Goal: Book appointment/travel/reservation

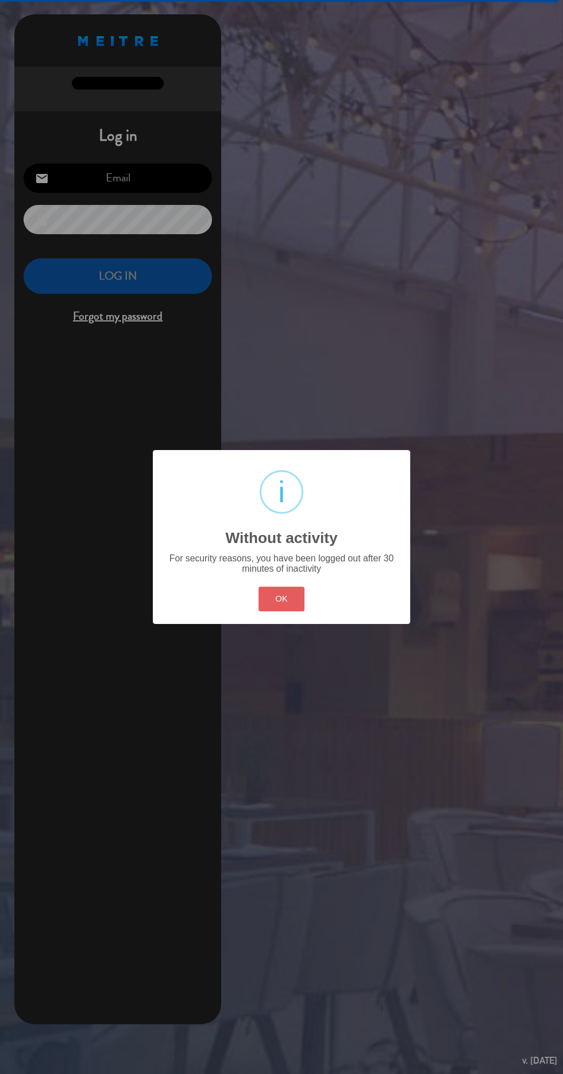
click at [273, 592] on button "OK" at bounding box center [281, 599] width 46 height 25
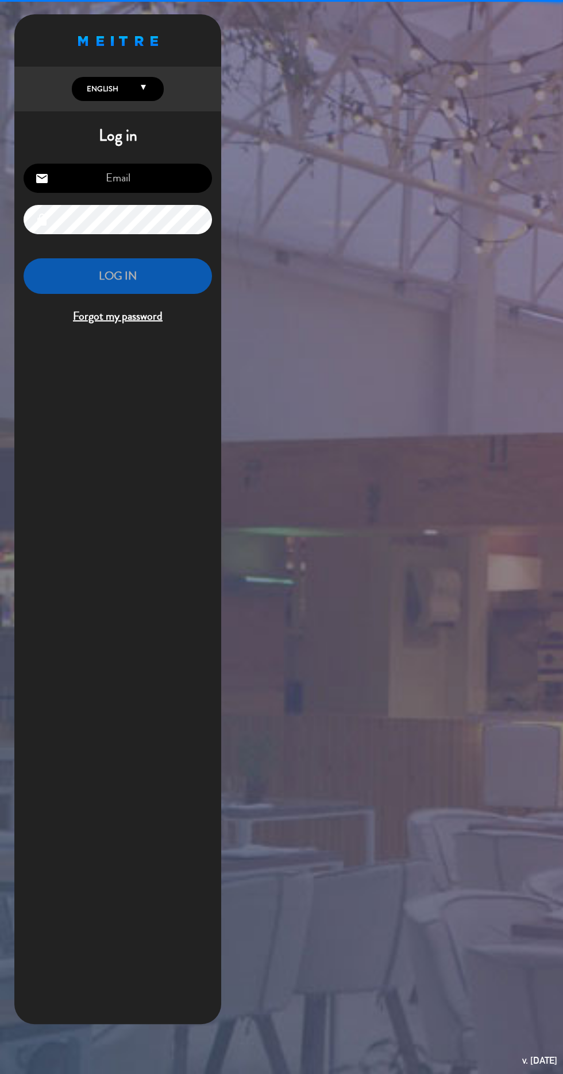
click at [111, 174] on input "email" at bounding box center [118, 178] width 188 height 29
type input "[EMAIL_ADDRESS][DOMAIN_NAME]"
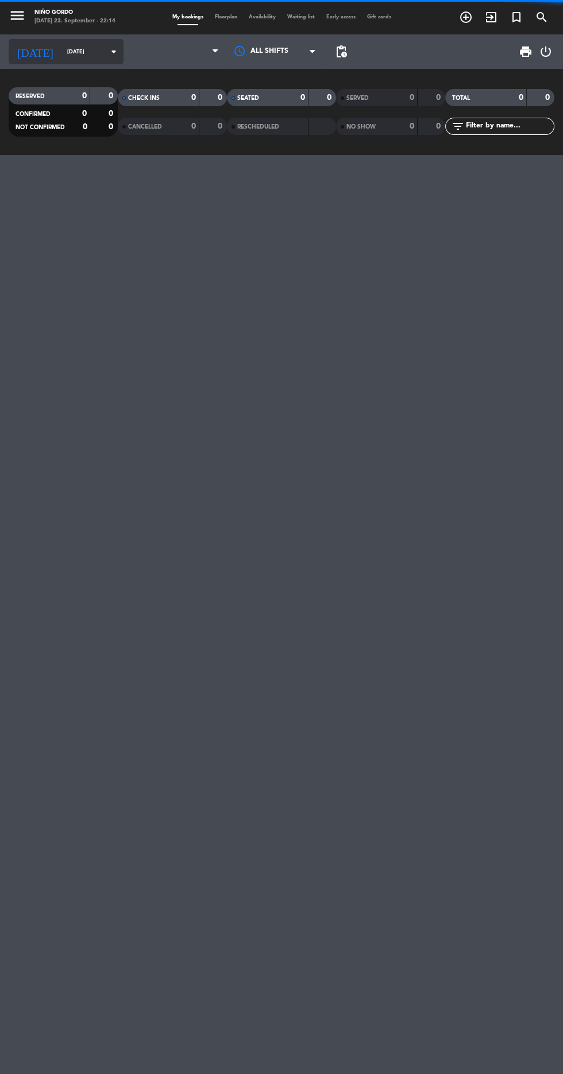
click at [65, 47] on input "[DATE]" at bounding box center [97, 52] width 72 height 18
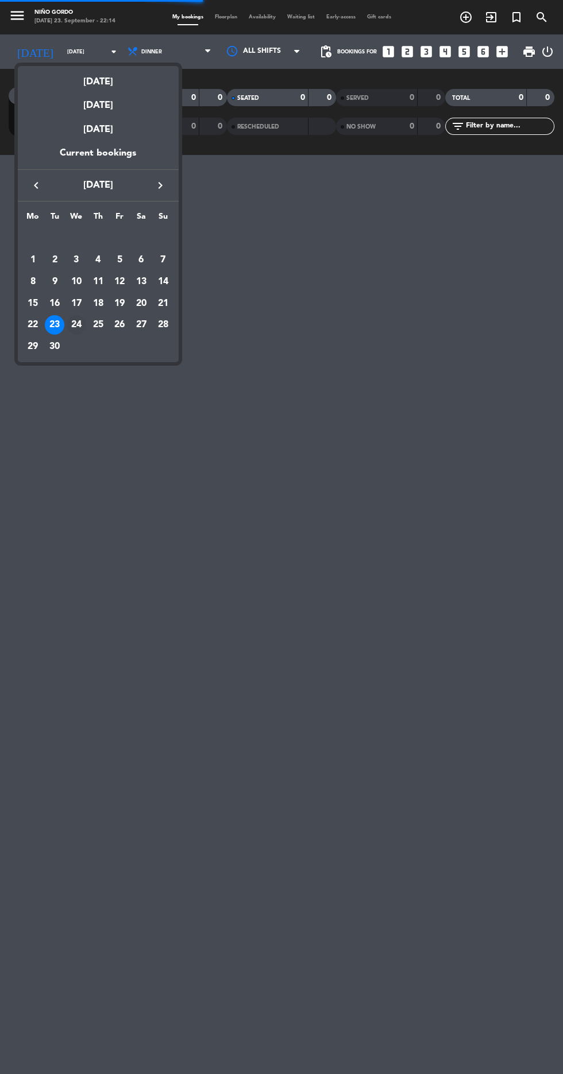
click at [76, 325] on div "24" at bounding box center [77, 325] width 20 height 20
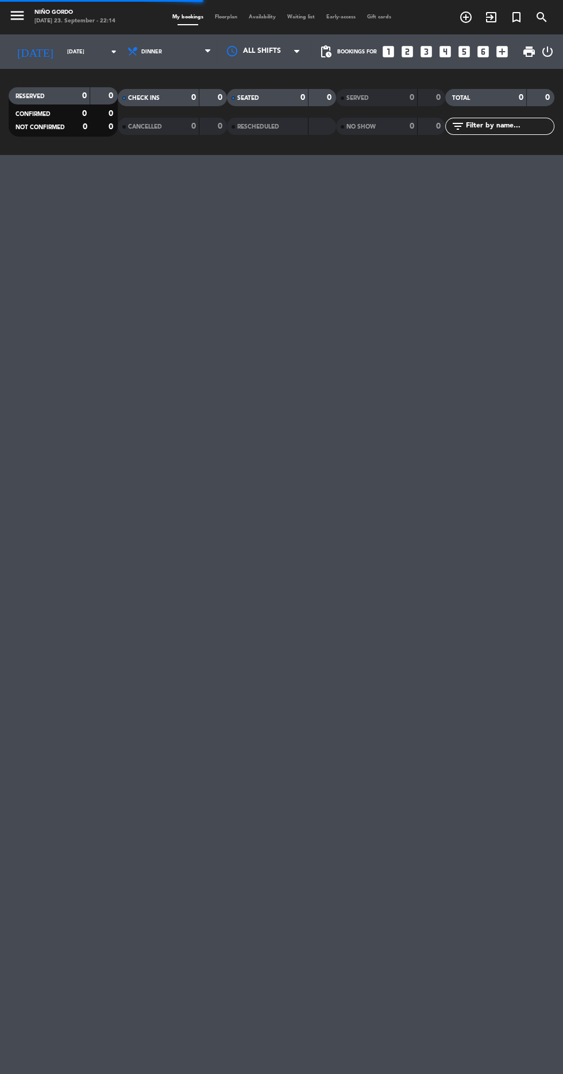
type input "[DATE]"
click at [218, 17] on span "Floorplan" at bounding box center [226, 16] width 34 height 5
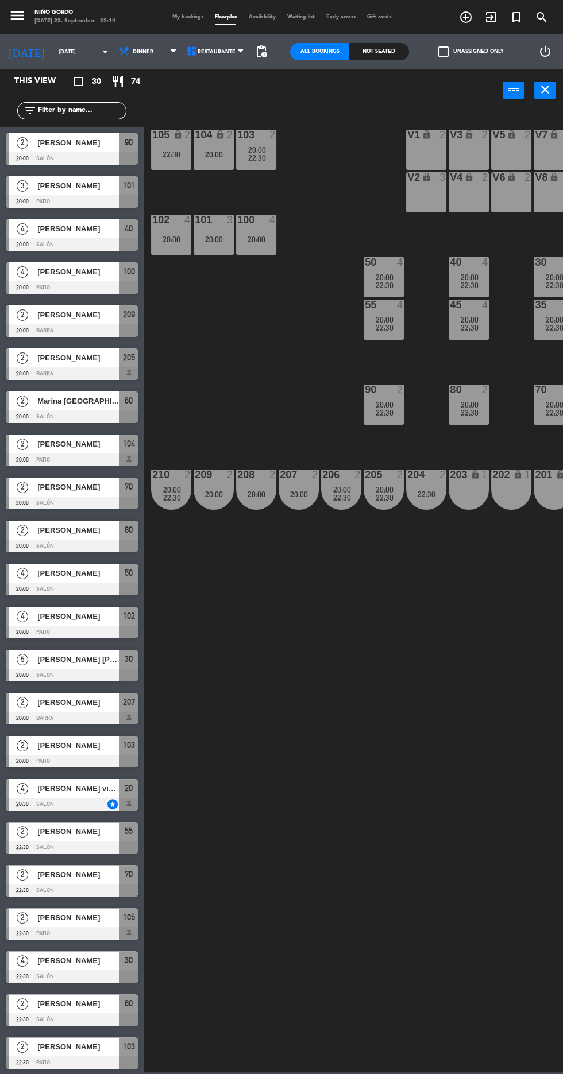
click at [208, 156] on div "20:00" at bounding box center [213, 154] width 40 height 8
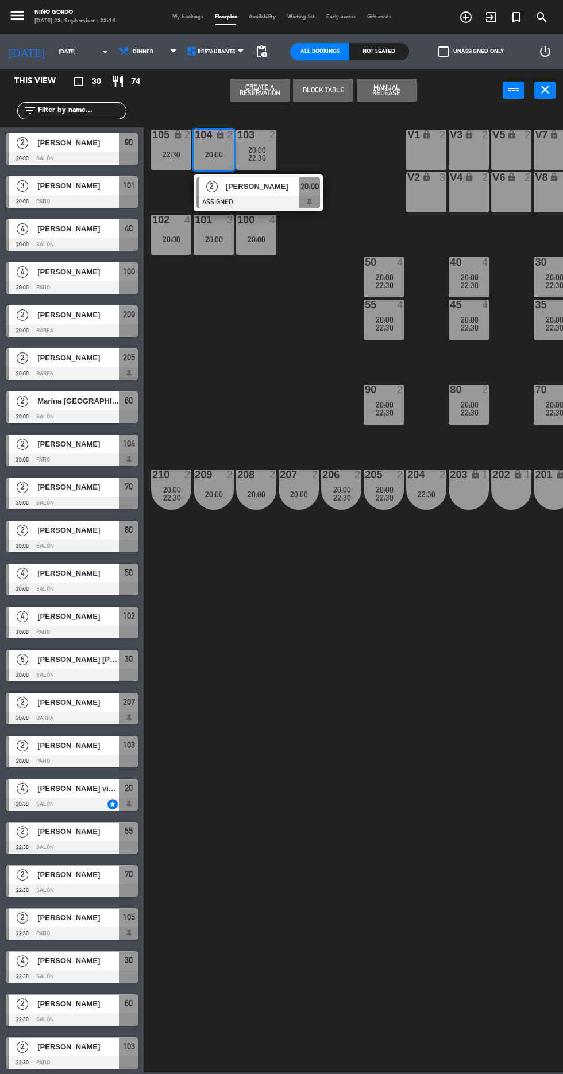
click at [253, 96] on button "Create a Reservation" at bounding box center [260, 90] width 60 height 23
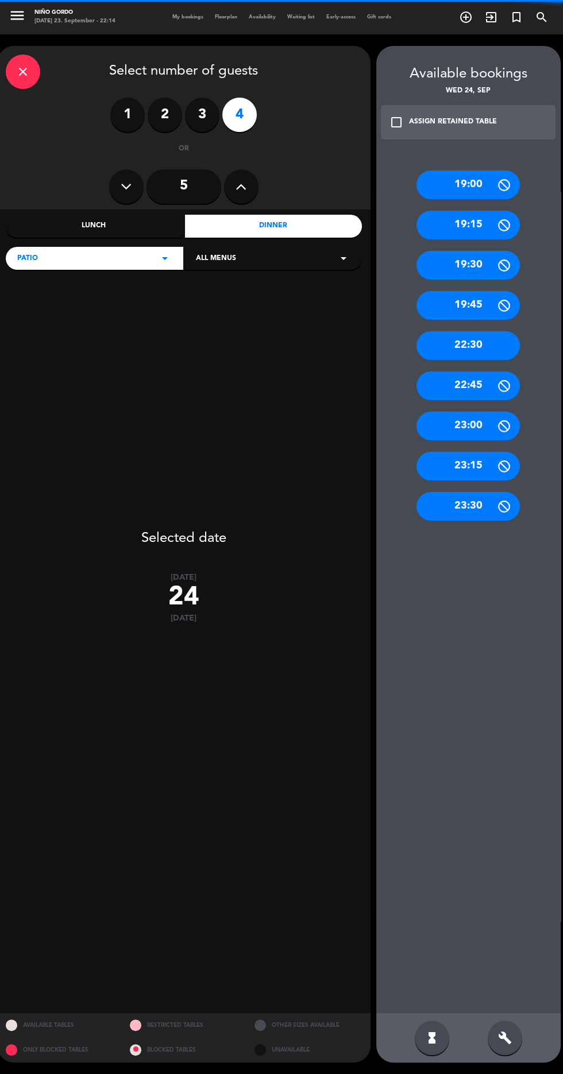
click at [169, 115] on label "2" at bounding box center [165, 115] width 34 height 34
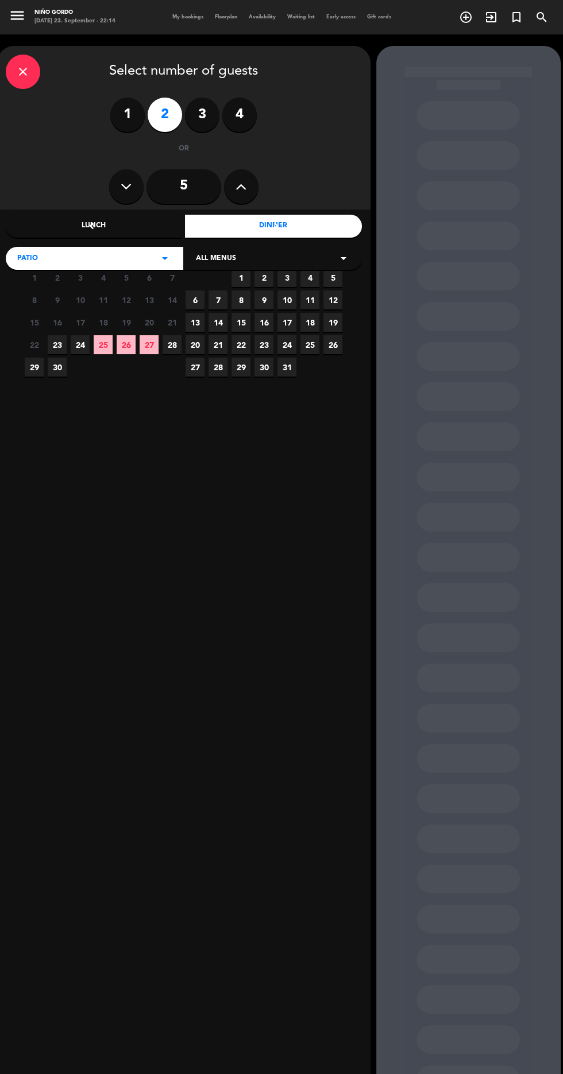
click at [80, 345] on span "24" at bounding box center [80, 344] width 19 height 19
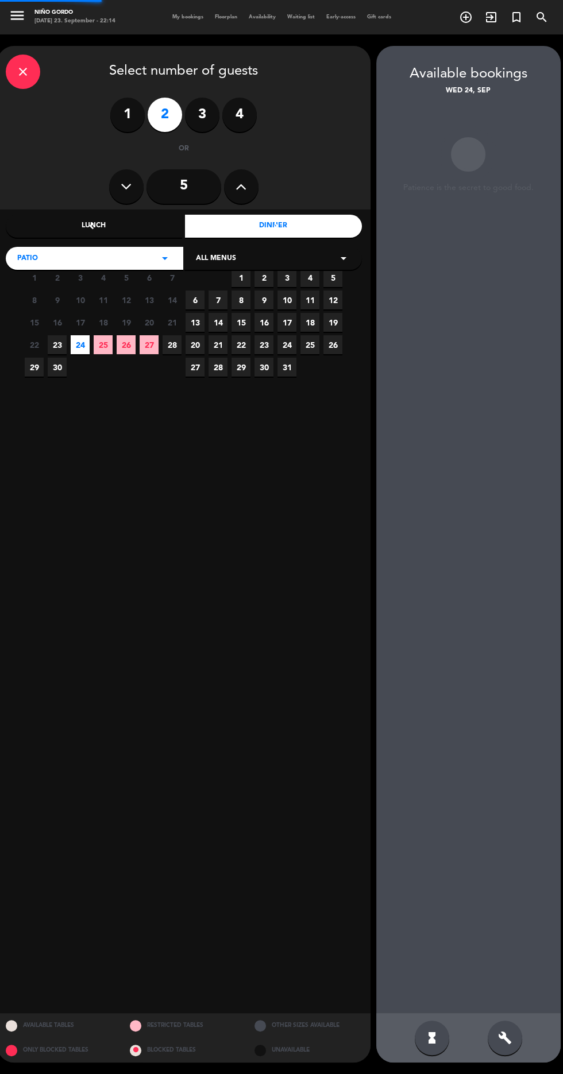
scroll to position [46, 0]
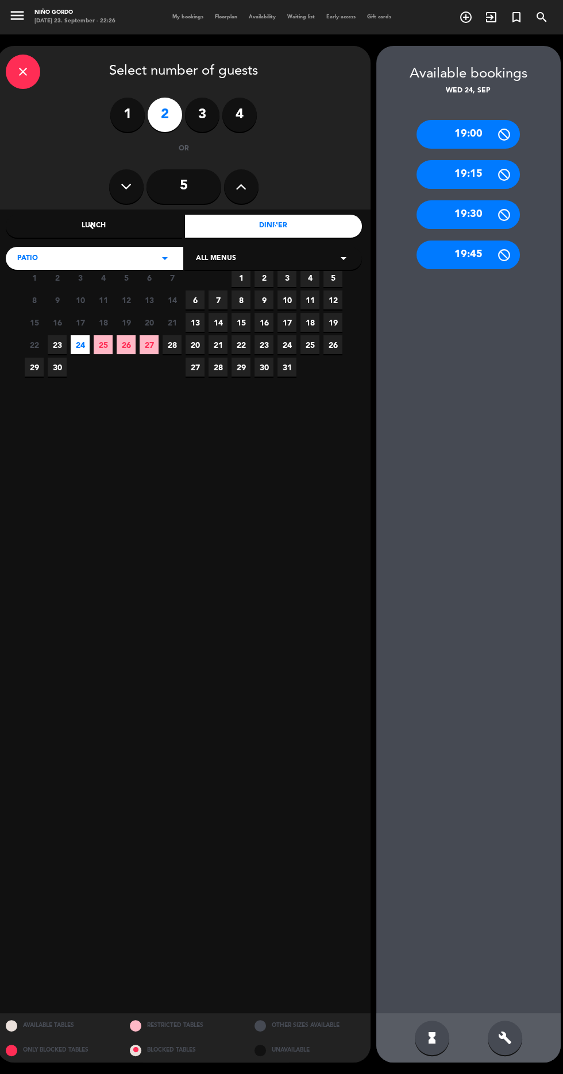
click at [22, 65] on icon "close" at bounding box center [23, 72] width 14 height 14
